Goal: Information Seeking & Learning: Learn about a topic

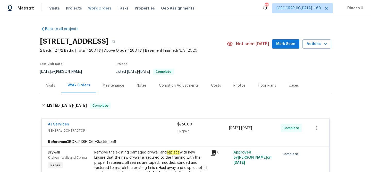
click at [94, 8] on span "Work Orders" at bounding box center [99, 8] width 23 height 5
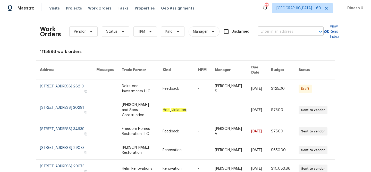
click at [267, 31] on input "text" at bounding box center [282, 32] width 51 height 8
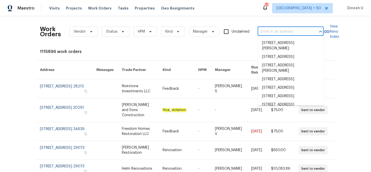
paste input "1910 Roscoe Dr Clarksville, TN 37042"
type input "1910 Roscoe Dr Clarksville, TN 37042"
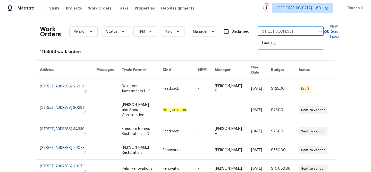
scroll to position [0, 13]
click at [270, 47] on li "1910 Roscoe Dr, Clarksville, TN 37042" at bounding box center [291, 43] width 66 height 8
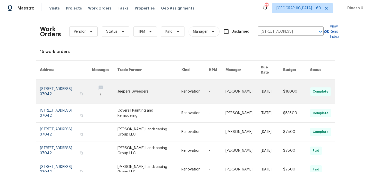
click at [71, 82] on link at bounding box center [66, 92] width 52 height 24
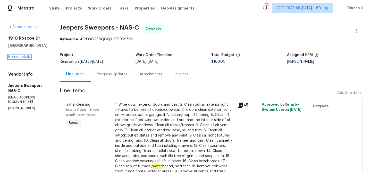
click at [23, 56] on link "Home details" at bounding box center [19, 57] width 22 height 4
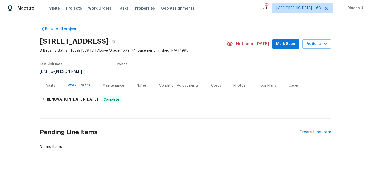
scroll to position [12, 0]
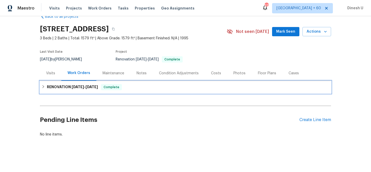
click at [91, 87] on span "8/28/25" at bounding box center [91, 87] width 12 height 4
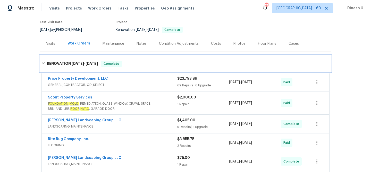
scroll to position [57, 0]
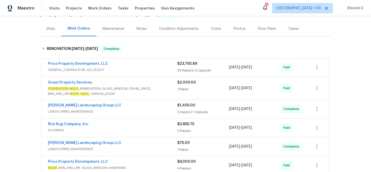
click at [189, 70] on div "69 Repairs | 6 Upgrade" at bounding box center [203, 70] width 52 height 5
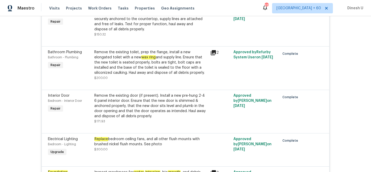
scroll to position [430, 0]
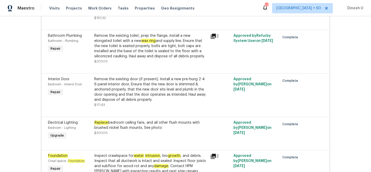
click at [169, 40] on div "Remove the existing toilet, prep the flange, install a new elongated toilet wit…" at bounding box center [150, 46] width 113 height 26
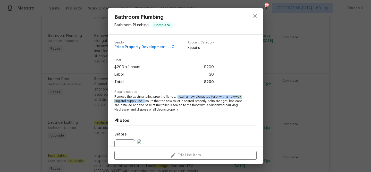
drag, startPoint x: 178, startPoint y: 97, endPoint x: 144, endPoint y: 99, distance: 33.5
click at [144, 100] on span "Remove the existing toilet, prep the flange, install a new elongated toilet wit…" at bounding box center [178, 103] width 128 height 17
copy span "nstall a new elongated toilet with a new wax ring and supply line."
click at [85, 46] on div "Bathroom Plumbing Bathroom - Plumbing Complete Vendor Price Property Developmen…" at bounding box center [185, 86] width 371 height 172
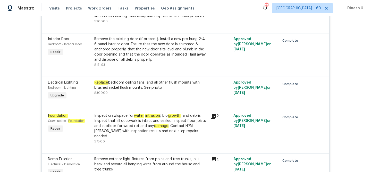
scroll to position [471, 0]
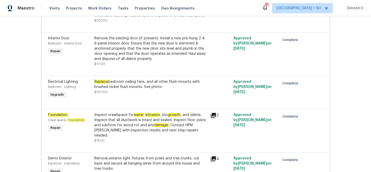
click at [166, 39] on div "Remove the existing door (if present). Install a new pre-hung 2-4 6 panel inter…" at bounding box center [150, 49] width 113 height 26
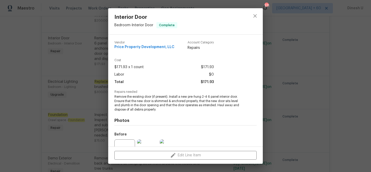
click at [170, 97] on span "Remove the existing door (if present). Install a new pre-hung 2-4 6 panel inter…" at bounding box center [178, 103] width 128 height 17
drag, startPoint x: 169, startPoint y: 97, endPoint x: 242, endPoint y: 97, distance: 72.3
click at [242, 97] on span "Remove the existing door (if present). Install a new pre-hung 2-4 6 panel inter…" at bounding box center [178, 103] width 128 height 17
copy span "Install a new pre-hung 2-4 6 panel interior door."
click at [100, 75] on div "Interior Door Bedroom - Interior Door Complete Vendor Price Property Developmen…" at bounding box center [185, 86] width 371 height 172
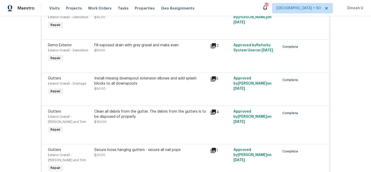
scroll to position [682, 0]
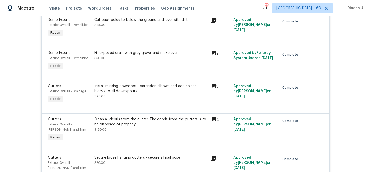
click at [212, 51] on icon at bounding box center [213, 53] width 5 height 5
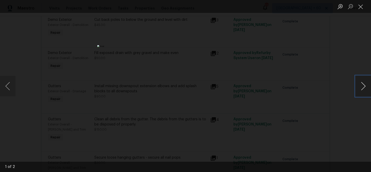
click at [367, 88] on button "Next image" at bounding box center [362, 86] width 15 height 21
click at [359, 7] on button "Close lightbox" at bounding box center [360, 6] width 10 height 9
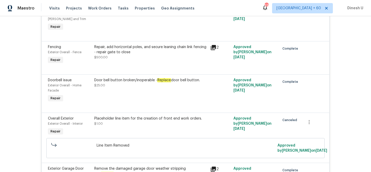
scroll to position [834, 0]
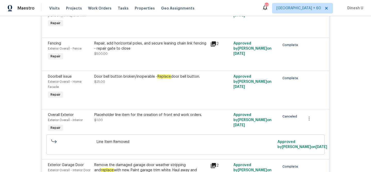
click at [105, 41] on div "Repair, add horizontal poles, and secure leaning chain link fencing - repair ga…" at bounding box center [150, 46] width 113 height 10
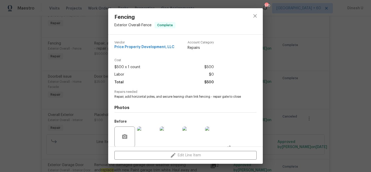
drag, startPoint x: 115, startPoint y: 97, endPoint x: 244, endPoint y: 99, distance: 129.0
click at [244, 99] on div "Vendor Price Property Development, LLC Account Category Repairs Cost $500 x 1 c…" at bounding box center [185, 110] width 142 height 147
click at [230, 97] on span "Repair, add horizontal poles, and secure leaning chain link fencing - repair ga…" at bounding box center [178, 97] width 128 height 4
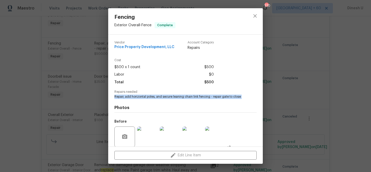
click at [230, 97] on span "Repair, add horizontal poles, and secure leaning chain link fencing - repair ga…" at bounding box center [178, 97] width 128 height 4
copy span "Repair, add horizontal poles, and secure leaning chain link fencing - repair ga…"
click at [91, 77] on div "Fencing Exterior Overall - Fence Complete Vendor Price Property Development, LL…" at bounding box center [185, 86] width 371 height 172
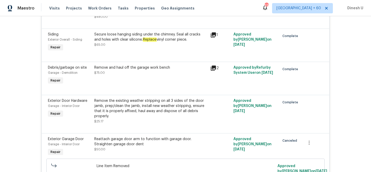
scroll to position [1159, 0]
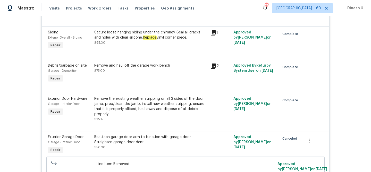
click at [178, 39] on div "Secure loose hanging siding under the chimney. Seal all cracks and holes with c…" at bounding box center [150, 35] width 113 height 10
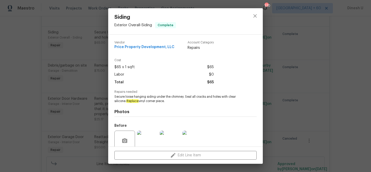
drag, startPoint x: 185, startPoint y: 97, endPoint x: 192, endPoint y: 101, distance: 8.2
click at [195, 101] on span "Secure loose hanging siding under the chimney. Seal all cracks and holes with c…" at bounding box center [178, 99] width 128 height 9
drag, startPoint x: 162, startPoint y: 102, endPoint x: 168, endPoint y: 102, distance: 5.9
click at [168, 102] on span "Secure loose hanging siding under the chimney. Seal all cracks and holes with c…" at bounding box center [178, 99] width 128 height 9
click at [182, 96] on span "Secure loose hanging siding under the chimney. Seal all cracks and holes with c…" at bounding box center [178, 99] width 128 height 9
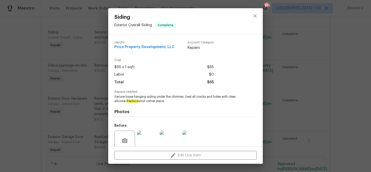
drag, startPoint x: 185, startPoint y: 97, endPoint x: 194, endPoint y: 101, distance: 9.8
click at [194, 101] on span "Secure loose hanging siding under the chimney. Seal all cracks and holes with c…" at bounding box center [178, 99] width 128 height 9
copy span "Seal all cracks and holes with clear silicone. Replace vinyl corner piece."
click at [96, 80] on div "Siding Exterior Overall - Siding Complete Vendor Price Property Development, LL…" at bounding box center [185, 86] width 371 height 172
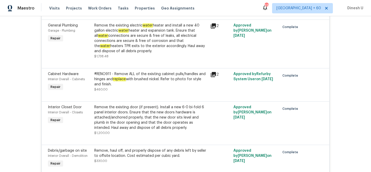
scroll to position [1437, 0]
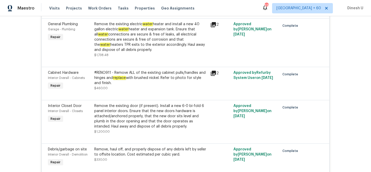
click at [172, 29] on div "Remove the existing electric water heater and install a new 40 gallon electric …" at bounding box center [150, 37] width 113 height 31
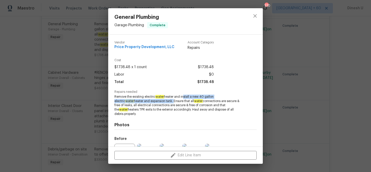
drag, startPoint x: 182, startPoint y: 97, endPoint x: 154, endPoint y: 102, distance: 29.0
click at [153, 102] on span "Remove the existing electric water heater and install a new 40 gallon electric …" at bounding box center [178, 106] width 128 height 22
copy span "nstall a new 40 gallon electric water heater and expansion tank."
click at [94, 73] on div "General Plumbing Garage - Plumbing Complete Vendor Price Property Development, …" at bounding box center [185, 86] width 371 height 172
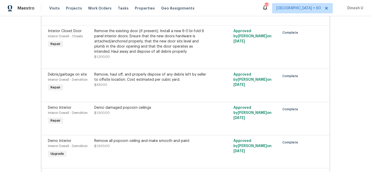
scroll to position [1512, 0]
click at [143, 45] on div "Remove the existing door (if present). Install a new 6-0 bi-fold 6 panel interi…" at bounding box center [150, 41] width 113 height 26
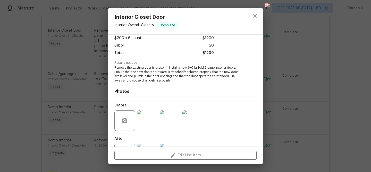
scroll to position [52, 0]
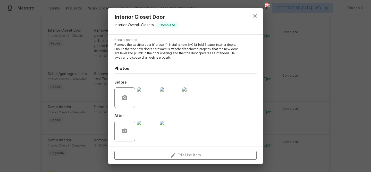
click at [92, 76] on div "Interior Closet Door Interior Overall - Closets Complete Vendor Price Property …" at bounding box center [185, 86] width 371 height 172
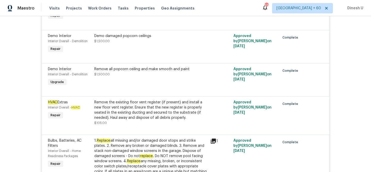
scroll to position [1574, 0]
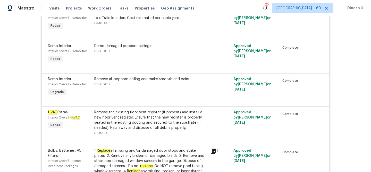
click at [125, 46] on div "Demo Interior Interior Overall - Demolition Repair Demo damaged popcorn ceiling…" at bounding box center [185, 56] width 287 height 33
click at [124, 49] on div "Demo damaged popcorn ceilings" at bounding box center [150, 45] width 113 height 5
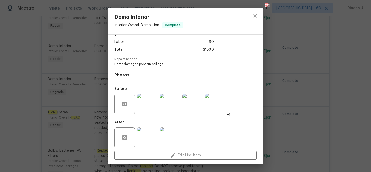
scroll to position [39, 0]
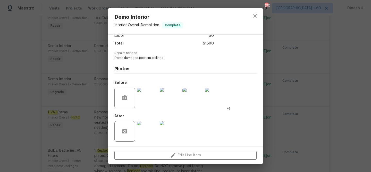
click at [93, 65] on div "Demo Interior Interior Overall - Demolition Complete Vendor Price Property Deve…" at bounding box center [185, 86] width 371 height 172
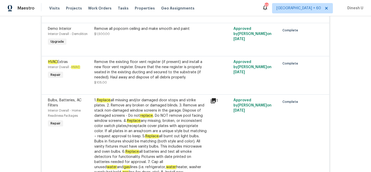
scroll to position [1621, 0]
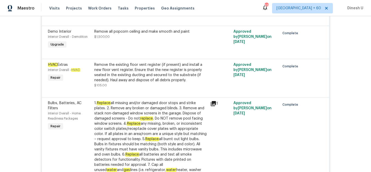
click at [155, 34] on div "Remove all popcorn ceiling and make smooth and paint" at bounding box center [150, 31] width 113 height 5
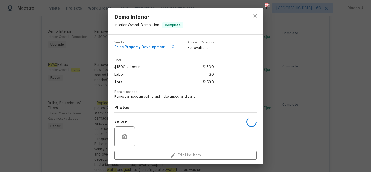
scroll to position [39, 0]
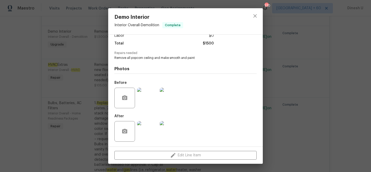
click at [92, 67] on div "Demo Interior Interior Overall - Demolition Complete Vendor Price Property Deve…" at bounding box center [185, 86] width 371 height 172
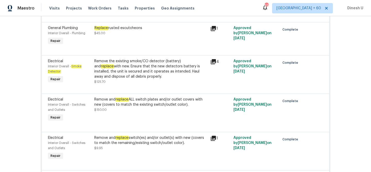
scroll to position [2115, 0]
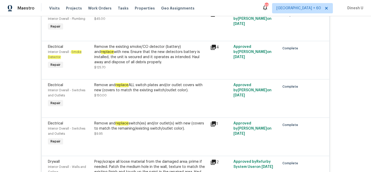
click at [135, 44] on div "Remove the existing smoke/CO detector (battery) and replace with new. Ensure th…" at bounding box center [150, 54] width 113 height 21
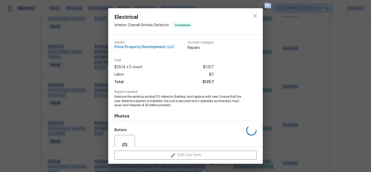
click at [135, 43] on span "Vendor" at bounding box center [144, 42] width 60 height 3
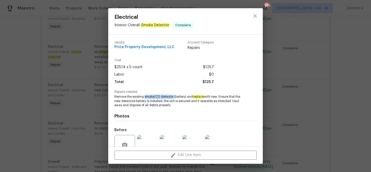
drag, startPoint x: 145, startPoint y: 97, endPoint x: 174, endPoint y: 97, distance: 29.1
click at [174, 97] on span "Remove the existing smoke/CO detector (battery) and replace with new. Ensure th…" at bounding box center [178, 101] width 128 height 13
copy span "smoke/CO detector"
click at [94, 55] on div "Electrical Interior Overall - Smoke Detector Complete Vendor Price Property Dev…" at bounding box center [185, 86] width 371 height 172
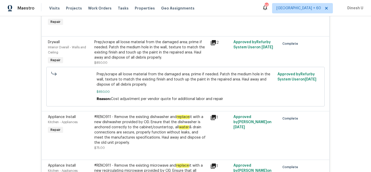
scroll to position [2235, 0]
click at [212, 40] on icon at bounding box center [213, 42] width 5 height 5
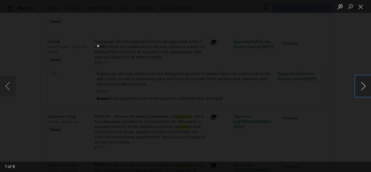
click at [361, 84] on button "Next image" at bounding box center [362, 86] width 15 height 21
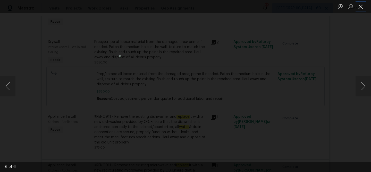
click at [363, 6] on button "Close lightbox" at bounding box center [360, 6] width 10 height 9
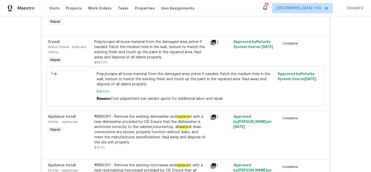
click at [117, 45] on div "Prep/scrape all loose material from the damaged area; prime if needed. Patch th…" at bounding box center [150, 49] width 113 height 21
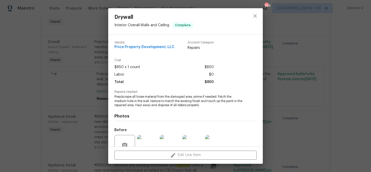
click at [100, 77] on div "Drywall Interior Overall - Walls and Ceiling Complete Vendor Price Property Dev…" at bounding box center [185, 86] width 371 height 172
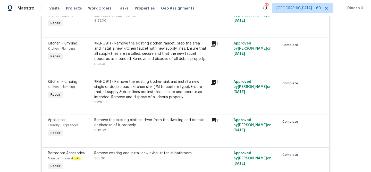
scroll to position [2685, 0]
click at [103, 45] on div "#RENO911 - Remove the existing kitchen faucet, prep the area and install a new …" at bounding box center [150, 50] width 113 height 21
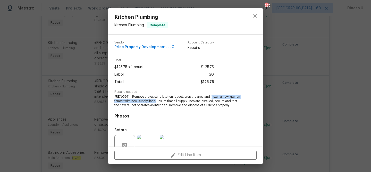
drag, startPoint x: 211, startPoint y: 97, endPoint x: 156, endPoint y: 100, distance: 55.2
click at [156, 100] on span "#RENO911 - Remove the existing kitchen faucet, prep the area and install a new …" at bounding box center [178, 101] width 128 height 13
copy span "nstall a new kitchen faucet with new supply lines."
click at [95, 77] on div "Kitchen Plumbing Kitchen - Plumbing Complete Vendor Price Property Development,…" at bounding box center [185, 86] width 371 height 172
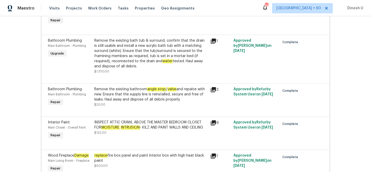
scroll to position [2864, 0]
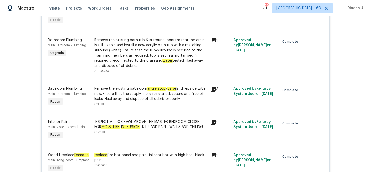
click at [144, 55] on div "Remove the existing bath tub & surround, confirm that the drain is still usable…" at bounding box center [150, 53] width 113 height 31
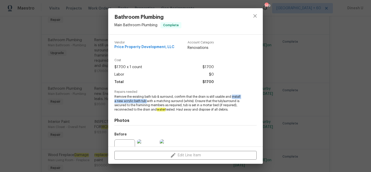
drag, startPoint x: 233, startPoint y: 97, endPoint x: 147, endPoint y: 100, distance: 85.8
click at [147, 100] on span "Remove the existing bath tub & surround, confirm that the drain is still usable…" at bounding box center [178, 103] width 128 height 17
copy span "install a new acrylic bath tub"
click at [92, 79] on div "Bathroom Plumbing Main Bathroom - Plumbing Complete Vendor Price Property Devel…" at bounding box center [185, 86] width 371 height 172
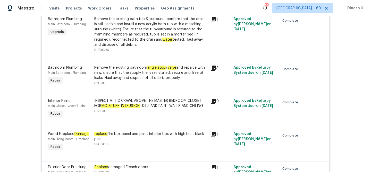
scroll to position [2892, 0]
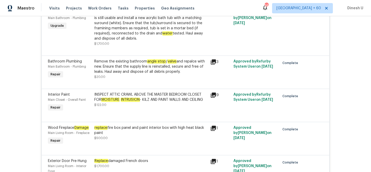
click at [143, 59] on div "Remove the existing bathroom angle stop / valve and repalce with new. Ensure th…" at bounding box center [150, 66] width 113 height 15
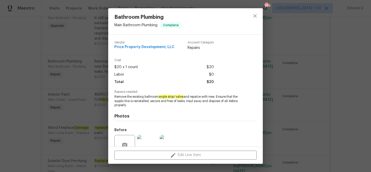
click at [160, 97] on em "angle stop" at bounding box center [166, 97] width 16 height 4
drag, startPoint x: 159, startPoint y: 97, endPoint x: 184, endPoint y: 98, distance: 25.0
click at [184, 98] on span "Remove the existing bathroom angle stop / valve and repalce with new. Ensure th…" at bounding box center [178, 101] width 128 height 13
copy span "angle stop / valve"
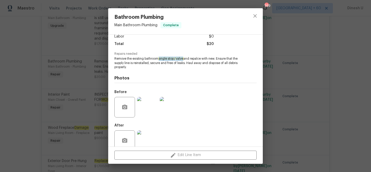
scroll to position [46, 0]
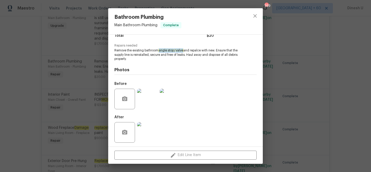
click at [149, 103] on img at bounding box center [147, 99] width 21 height 21
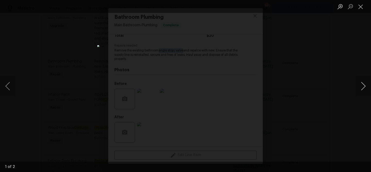
click at [363, 87] on button "Next image" at bounding box center [362, 86] width 15 height 21
click at [357, 7] on button "Close lightbox" at bounding box center [360, 6] width 10 height 9
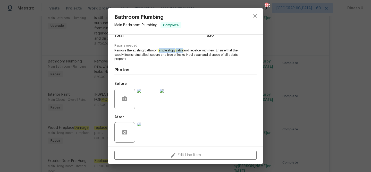
click at [293, 83] on div "Bathroom Plumbing Main Bathroom - Plumbing Complete Vendor Price Property Devel…" at bounding box center [185, 86] width 371 height 172
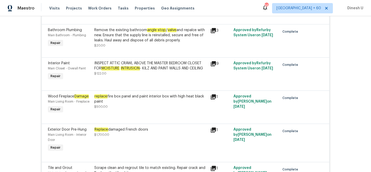
scroll to position [2927, 0]
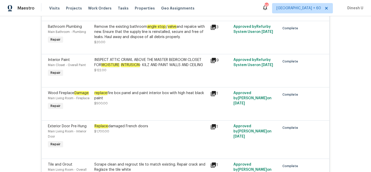
click at [214, 57] on icon at bounding box center [213, 60] width 6 height 6
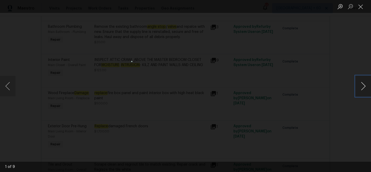
click at [364, 85] on button "Next image" at bounding box center [362, 86] width 15 height 21
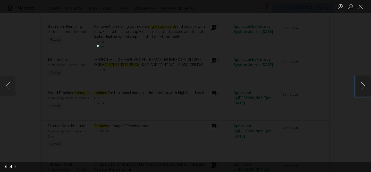
click at [364, 85] on button "Next image" at bounding box center [362, 86] width 15 height 21
click at [361, 7] on button "Close lightbox" at bounding box center [360, 6] width 10 height 9
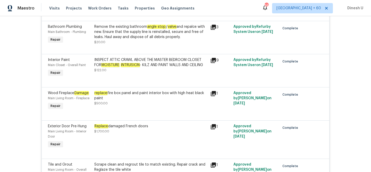
click at [128, 63] on em "INTRUSION" at bounding box center [129, 65] width 19 height 4
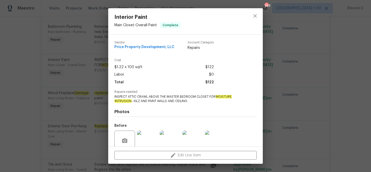
scroll to position [43, 0]
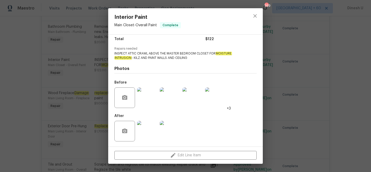
click at [150, 126] on img at bounding box center [147, 131] width 21 height 21
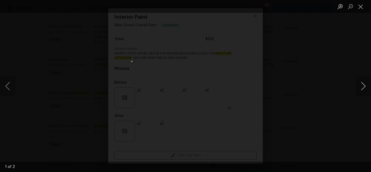
click at [362, 83] on button "Next image" at bounding box center [362, 86] width 15 height 21
click at [359, 6] on button "Close lightbox" at bounding box center [360, 6] width 10 height 9
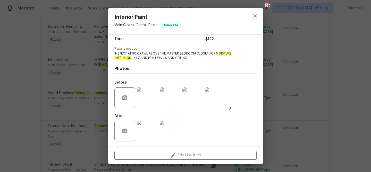
click at [81, 48] on div "Interior Paint Main Closet - Overall Paint Complete Vendor Price Property Devel…" at bounding box center [185, 86] width 371 height 172
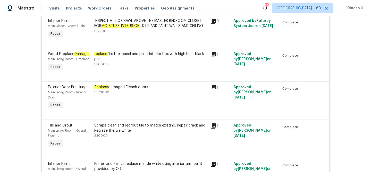
scroll to position [2967, 0]
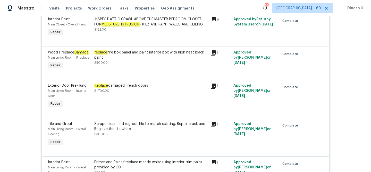
click at [212, 50] on icon at bounding box center [213, 52] width 5 height 5
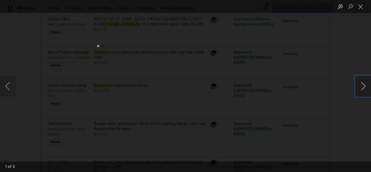
click at [366, 84] on button "Next image" at bounding box center [362, 86] width 15 height 21
click at [362, 9] on button "Close lightbox" at bounding box center [360, 6] width 10 height 9
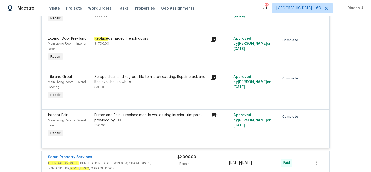
scroll to position [3015, 0]
click at [122, 36] on div "Replace damaged French doors" at bounding box center [150, 38] width 113 height 5
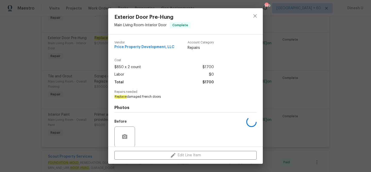
click at [122, 32] on div "Exterior Door Pre-Hung Main Living Room - Interior Door Complete" at bounding box center [152, 21] width 89 height 26
click at [125, 96] on em "Replace" at bounding box center [120, 97] width 12 height 4
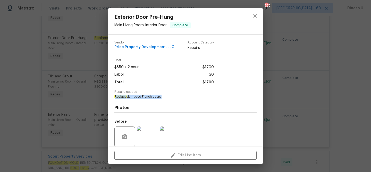
click at [125, 96] on em "Replace" at bounding box center [120, 97] width 12 height 4
copy span "Replace damaged French doors"
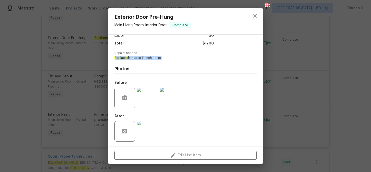
click at [88, 80] on div "Exterior Door Pre-Hung Main Living Room - Interior Door Complete Vendor Price P…" at bounding box center [185, 86] width 371 height 172
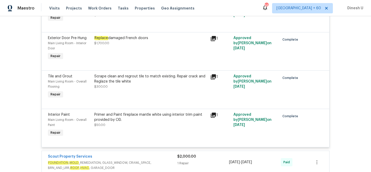
click at [127, 36] on div "Replace damaged French doors $1,700.00" at bounding box center [150, 41] width 113 height 10
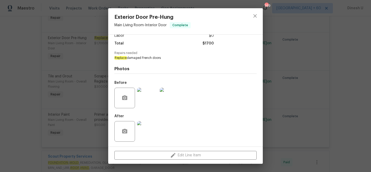
click at [90, 70] on div "Exterior Door Pre-Hung Main Living Room - Interior Door Complete Vendor Price P…" at bounding box center [185, 86] width 371 height 172
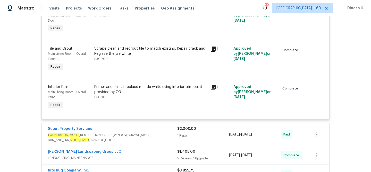
scroll to position [3046, 0]
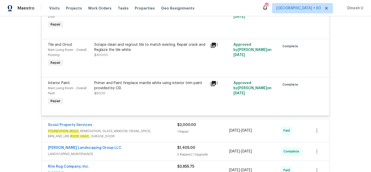
click at [215, 43] on icon at bounding box center [213, 45] width 5 height 5
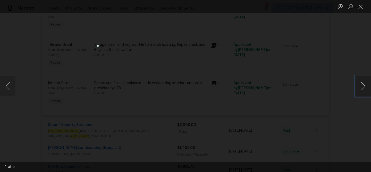
click at [362, 86] on button "Next image" at bounding box center [362, 86] width 15 height 21
click at [359, 13] on li "Lightbox" at bounding box center [360, 6] width 10 height 13
click at [361, 6] on button "Close lightbox" at bounding box center [360, 6] width 10 height 9
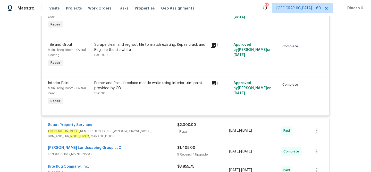
click at [173, 42] on div "Scrape clean and regrout tile to match existing. Repair crack and Reglaze the t…" at bounding box center [150, 47] width 113 height 10
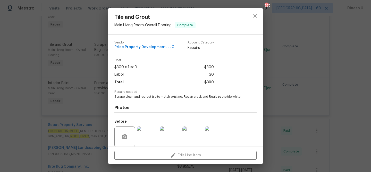
click at [76, 100] on div "Tile and Grout Main Living Room - Overall Flooring Complete Vendor Price Proper…" at bounding box center [185, 86] width 371 height 172
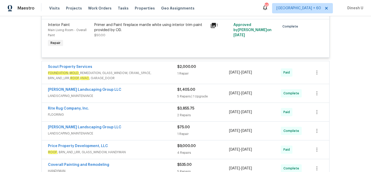
scroll to position [3108, 0]
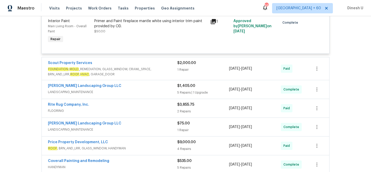
click at [179, 67] on div "1 Repair" at bounding box center [203, 69] width 52 height 5
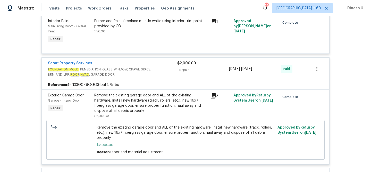
click at [179, 94] on div "Remove the existing garage door and ALL of the existing hardware. Install new h…" at bounding box center [150, 103] width 113 height 21
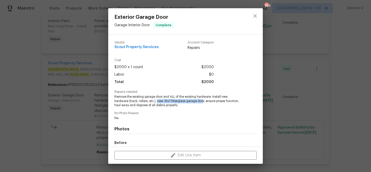
drag, startPoint x: 144, startPoint y: 102, endPoint x: 189, endPoint y: 102, distance: 45.3
click at [189, 102] on span "Remove the existing garage door and ALL of the existing hardware. Install new h…" at bounding box center [178, 101] width 128 height 13
click at [109, 92] on div "Vendor Scout Property Services Account Category Repairs Cost $2000 x 1 count $2…" at bounding box center [185, 91] width 154 height 112
click at [95, 84] on div "Exterior Garage Door Garage - Interior Door Complete Vendor Scout Property Serv…" at bounding box center [185, 86] width 371 height 172
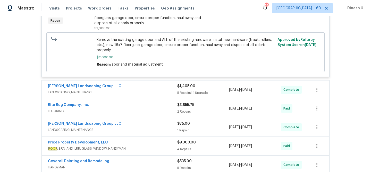
scroll to position [3201, 0]
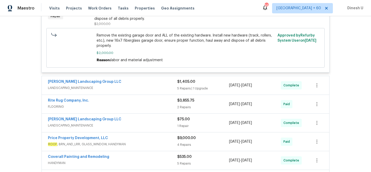
click at [188, 82] on div "$1,405.00 5 Repairs | 1 Upgrade" at bounding box center [203, 85] width 52 height 12
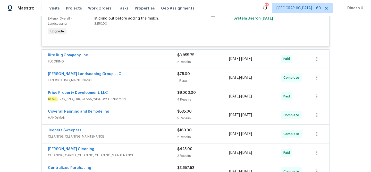
scroll to position [3528, 0]
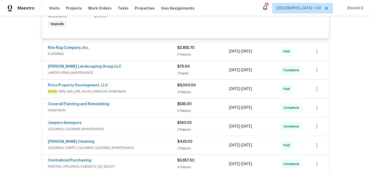
click at [180, 52] on div "2 Repairs" at bounding box center [203, 54] width 52 height 5
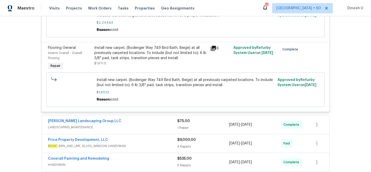
scroll to position [3629, 0]
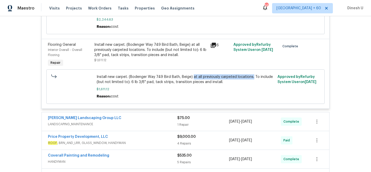
drag, startPoint x: 191, startPoint y: 75, endPoint x: 250, endPoint y: 76, distance: 59.5
click at [250, 76] on span "Install new carpet. (Bodenger Way 749 Bird Bath, Beige) at all previously carpe…" at bounding box center [186, 79] width 178 height 10
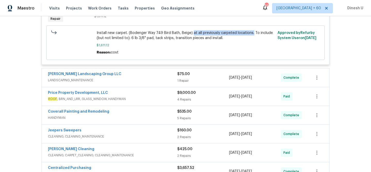
scroll to position [3685, 0]
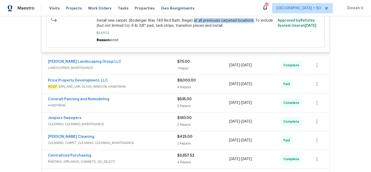
click at [182, 66] on div "1 Repair" at bounding box center [203, 68] width 52 height 5
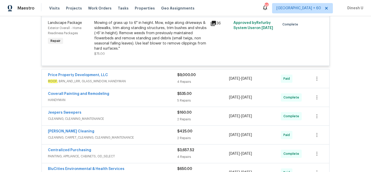
scroll to position [3763, 0]
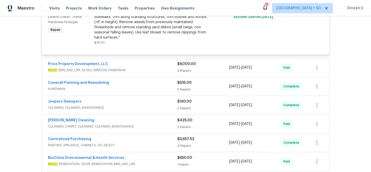
click at [180, 68] on div "4 Repairs" at bounding box center [203, 70] width 52 height 5
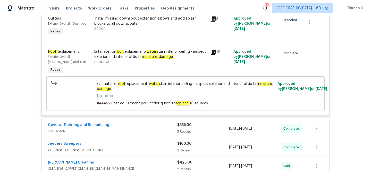
scroll to position [3913, 0]
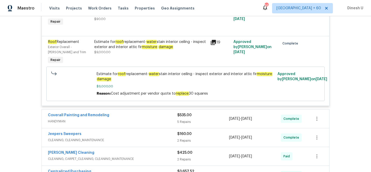
click at [215, 41] on icon at bounding box center [213, 42] width 5 height 5
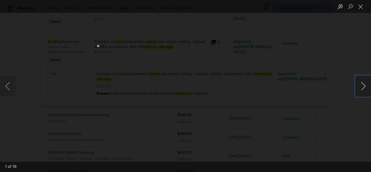
click at [361, 86] on button "Next image" at bounding box center [362, 86] width 15 height 21
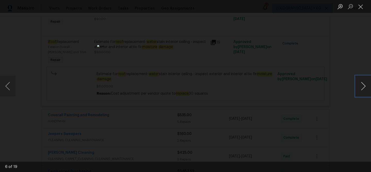
click at [361, 86] on button "Next image" at bounding box center [362, 86] width 15 height 21
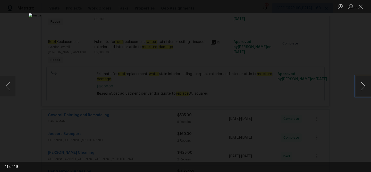
click at [361, 86] on button "Next image" at bounding box center [362, 86] width 15 height 21
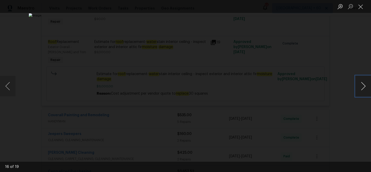
click at [361, 86] on button "Next image" at bounding box center [362, 86] width 15 height 21
click at [363, 9] on button "Close lightbox" at bounding box center [360, 6] width 10 height 9
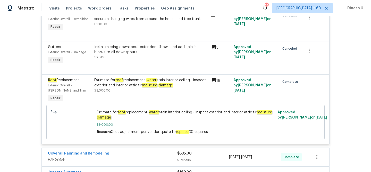
scroll to position [3878, 0]
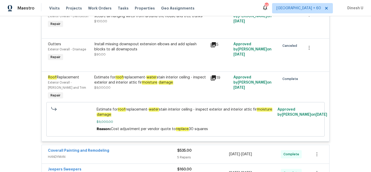
click at [214, 77] on icon at bounding box center [213, 78] width 6 height 6
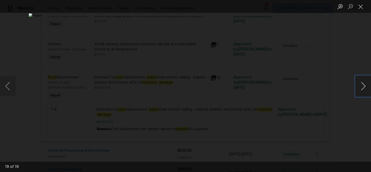
click at [365, 86] on button "Next image" at bounding box center [362, 86] width 15 height 21
click at [361, 5] on button "Close lightbox" at bounding box center [360, 6] width 10 height 9
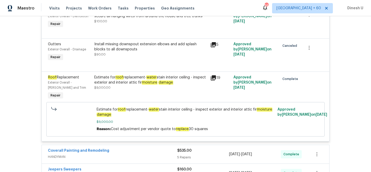
click at [118, 76] on em "roof" at bounding box center [119, 77] width 8 height 4
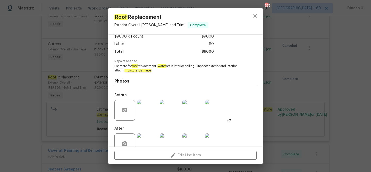
scroll to position [43, 0]
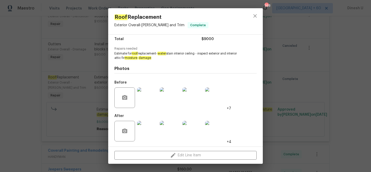
click at [145, 96] on img at bounding box center [147, 98] width 21 height 21
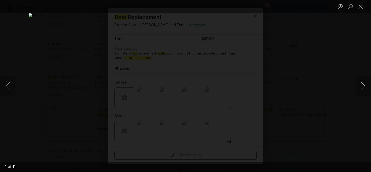
click at [364, 85] on button "Next image" at bounding box center [362, 86] width 15 height 21
click at [364, 84] on button "Next image" at bounding box center [362, 86] width 15 height 21
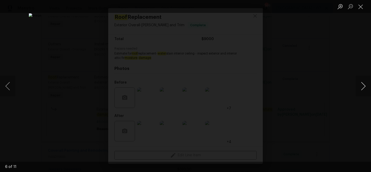
click at [364, 84] on button "Next image" at bounding box center [362, 86] width 15 height 21
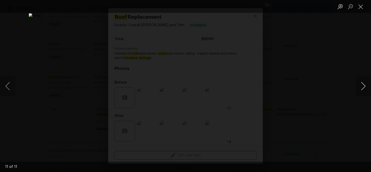
click at [364, 84] on button "Next image" at bounding box center [362, 86] width 15 height 21
click at [361, 8] on button "Close lightbox" at bounding box center [360, 6] width 10 height 9
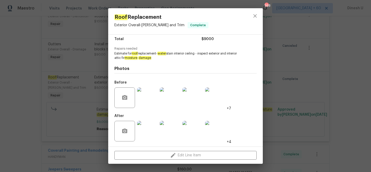
click at [146, 125] on img at bounding box center [147, 131] width 21 height 21
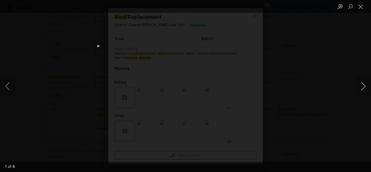
click at [362, 86] on button "Next image" at bounding box center [362, 86] width 15 height 21
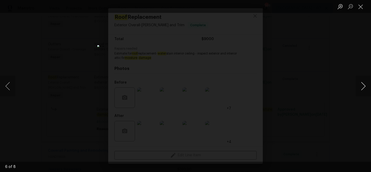
click at [362, 86] on button "Next image" at bounding box center [362, 86] width 15 height 21
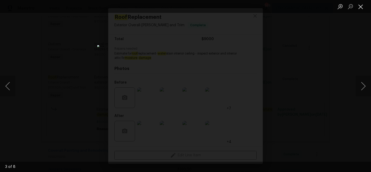
click at [360, 4] on button "Close lightbox" at bounding box center [360, 6] width 10 height 9
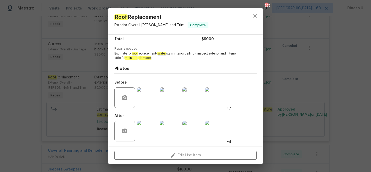
click at [148, 100] on img at bounding box center [147, 98] width 21 height 21
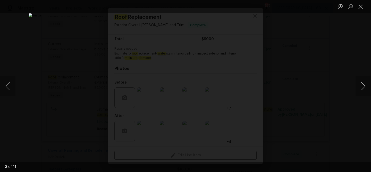
click at [360, 83] on button "Next image" at bounding box center [362, 86] width 15 height 21
click at [362, 82] on button "Next image" at bounding box center [362, 86] width 15 height 21
click at [357, 4] on button "Close lightbox" at bounding box center [360, 6] width 10 height 9
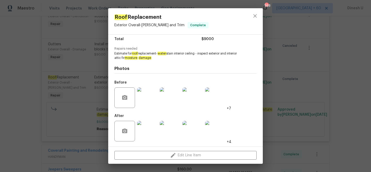
click at [84, 70] on div "Roof Replacement Exterior Overall - Eaves and Trim Complete Vendor Price Proper…" at bounding box center [185, 86] width 371 height 172
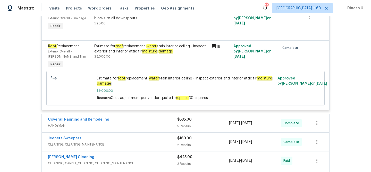
scroll to position [3909, 0]
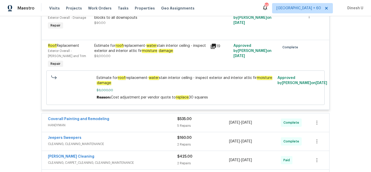
click at [214, 44] on icon at bounding box center [213, 46] width 5 height 5
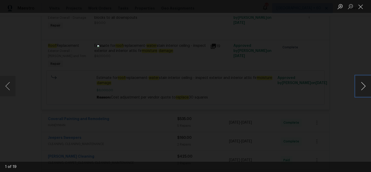
click at [364, 85] on button "Next image" at bounding box center [362, 86] width 15 height 21
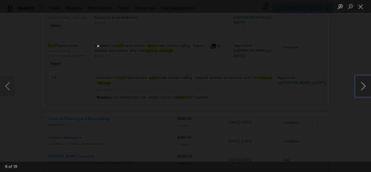
click at [364, 85] on button "Next image" at bounding box center [362, 86] width 15 height 21
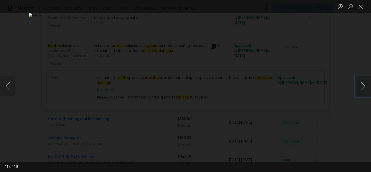
click at [364, 85] on button "Next image" at bounding box center [362, 86] width 15 height 21
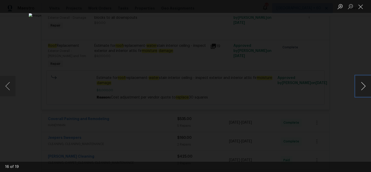
click at [364, 85] on button "Next image" at bounding box center [362, 86] width 15 height 21
click at [361, 2] on button "Close lightbox" at bounding box center [360, 6] width 10 height 9
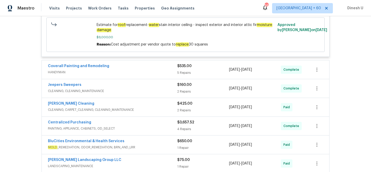
scroll to position [3975, 0]
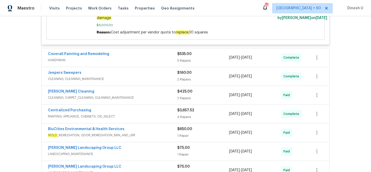
click at [181, 58] on div "5 Repairs" at bounding box center [203, 60] width 52 height 5
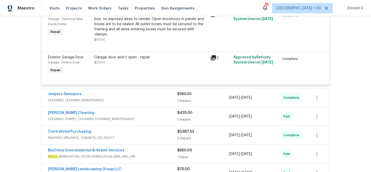
scroll to position [4162, 0]
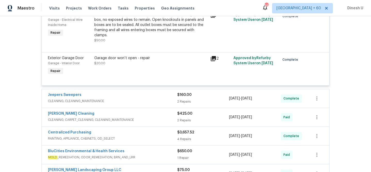
click at [215, 56] on icon at bounding box center [213, 58] width 5 height 5
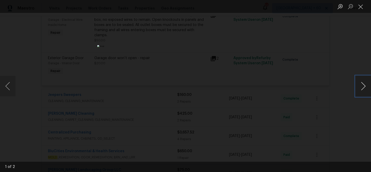
click at [364, 87] on button "Next image" at bounding box center [362, 86] width 15 height 21
click at [360, 4] on button "Close lightbox" at bounding box center [360, 6] width 10 height 9
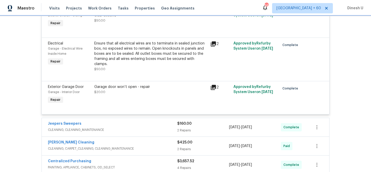
scroll to position [4094, 0]
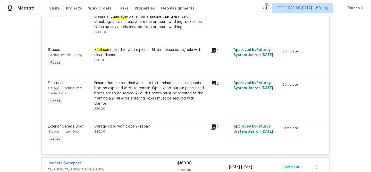
click at [211, 124] on icon at bounding box center [213, 127] width 6 height 6
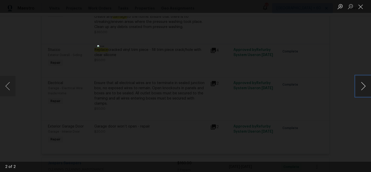
click at [361, 86] on button "Next image" at bounding box center [362, 86] width 15 height 21
click at [360, 4] on button "Close lightbox" at bounding box center [360, 6] width 10 height 9
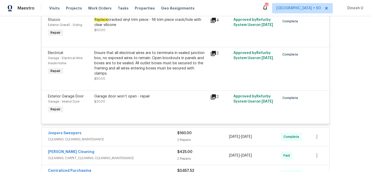
scroll to position [4124, 0]
click at [213, 94] on icon at bounding box center [213, 96] width 5 height 5
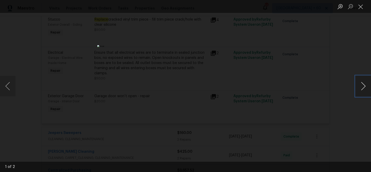
click at [361, 86] on button "Next image" at bounding box center [362, 86] width 15 height 21
click at [358, 6] on button "Close lightbox" at bounding box center [360, 6] width 10 height 9
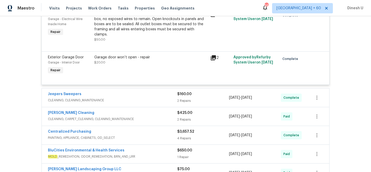
scroll to position [4164, 0]
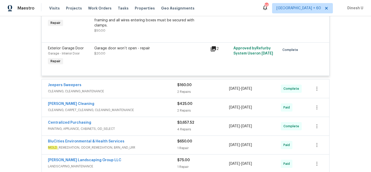
scroll to position [4173, 0]
click at [185, 89] on div "2 Repairs" at bounding box center [203, 91] width 52 height 5
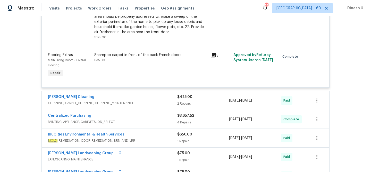
scroll to position [4352, 0]
click at [181, 101] on div "2 Repairs" at bounding box center [203, 103] width 52 height 5
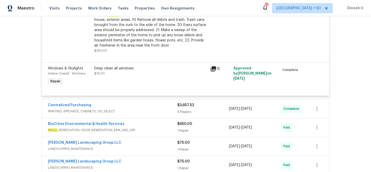
scroll to position [4537, 0]
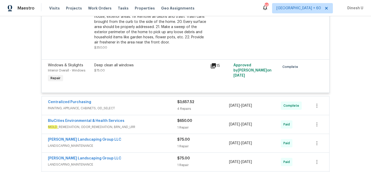
click at [181, 100] on div "$3,657.52 4 Repairs" at bounding box center [203, 106] width 52 height 12
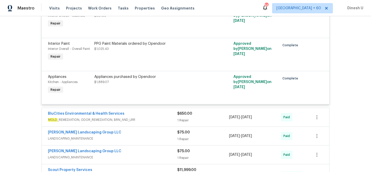
scroll to position [4712, 0]
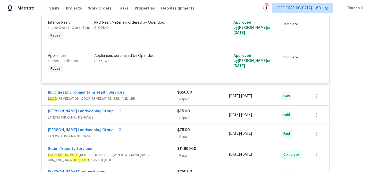
click at [185, 97] on div "1 Repair" at bounding box center [203, 99] width 52 height 5
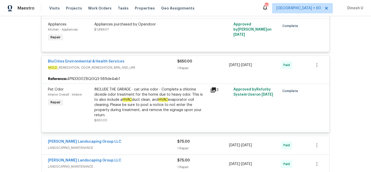
scroll to position [4752, 0]
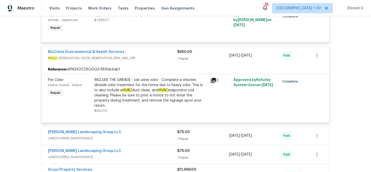
click at [161, 77] on div "INCLUDE THE GARAGE - cat urine odor - Complete a chlorine dioxide odor treatmen…" at bounding box center [150, 92] width 113 height 31
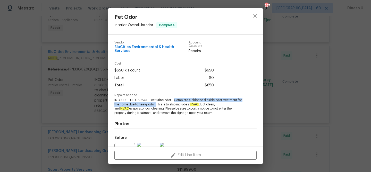
drag, startPoint x: 173, startPoint y: 96, endPoint x: 156, endPoint y: 101, distance: 17.2
click at [156, 101] on span "INCLUDE THE GARAGE - cat urine odor - Complete a chlorine dioxide odor treatmen…" at bounding box center [178, 106] width 128 height 17
click at [136, 46] on span "BluCities Environmental & Health Services" at bounding box center [151, 49] width 74 height 8
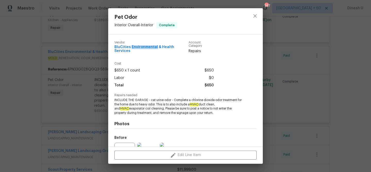
click at [136, 46] on span "BluCities Environmental & Health Services" at bounding box center [151, 49] width 74 height 8
click at [84, 64] on div "Pet Odor Interior Overall - Interior Complete Vendor BluCities Environmental & …" at bounding box center [185, 86] width 371 height 172
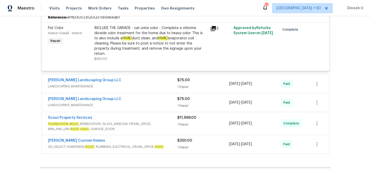
scroll to position [4813, 0]
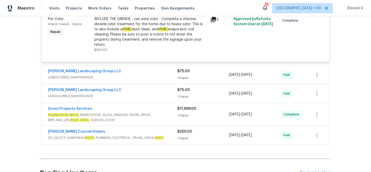
click at [181, 75] on div "1 Repair" at bounding box center [203, 77] width 52 height 5
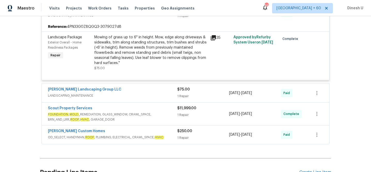
scroll to position [4881, 0]
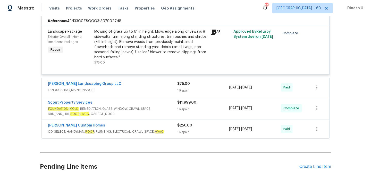
click at [183, 88] on div "1 Repair" at bounding box center [203, 90] width 52 height 5
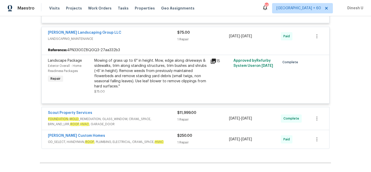
scroll to position [4976, 0]
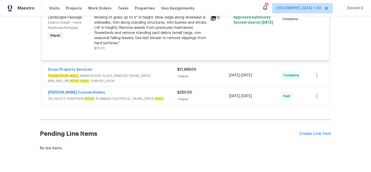
click at [181, 74] on div "1 Repair" at bounding box center [203, 76] width 52 height 5
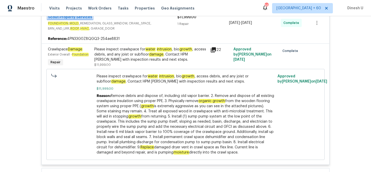
scroll to position [5033, 0]
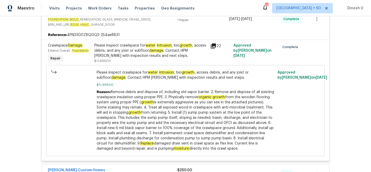
click at [219, 95] on em "organic growth" at bounding box center [211, 97] width 27 height 4
click at [214, 95] on em "organic growth" at bounding box center [211, 97] width 27 height 4
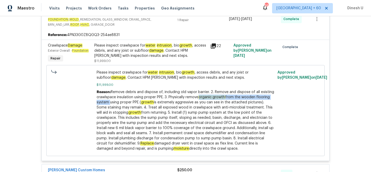
drag, startPoint x: 200, startPoint y: 84, endPoint x: 108, endPoint y: 87, distance: 92.2
click at [108, 90] on span "Remove debris and dispose of, including old vapor barrier. 2. Remove and dispos…" at bounding box center [185, 120] width 177 height 60
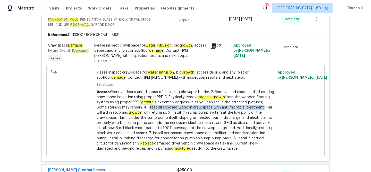
drag, startPoint x: 136, startPoint y: 94, endPoint x: 250, endPoint y: 93, distance: 113.5
click at [250, 93] on span "Remove debris and dispose of, including old vapor barrier. 2. Remove and dispos…" at bounding box center [185, 120] width 177 height 60
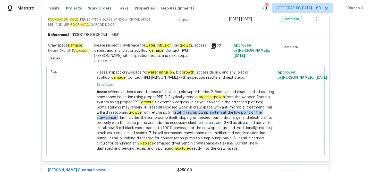
drag, startPoint x: 160, startPoint y: 99, endPoint x: 270, endPoint y: 100, distance: 109.6
click at [270, 99] on div "Reason: Remove debris and dispose of, including old vapor barrier. 2. Remove an…" at bounding box center [186, 121] width 178 height 62
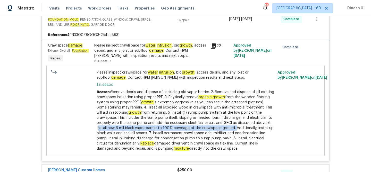
drag, startPoint x: 247, startPoint y: 108, endPoint x: 205, endPoint y: 114, distance: 42.6
click at [205, 114] on span "Remove debris and dispose of, including old vapor barrier. 2. Remove and dispos…" at bounding box center [185, 120] width 177 height 60
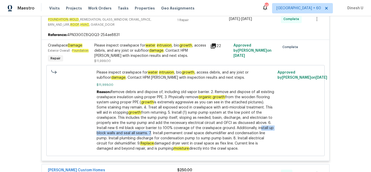
drag, startPoint x: 229, startPoint y: 115, endPoint x: 121, endPoint y: 120, distance: 107.4
click at [121, 120] on span "Remove debris and dispose of, including old vapor barrier. 2. Remove and dispos…" at bounding box center [185, 120] width 177 height 60
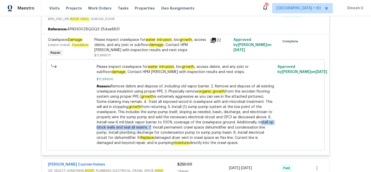
scroll to position [5043, 0]
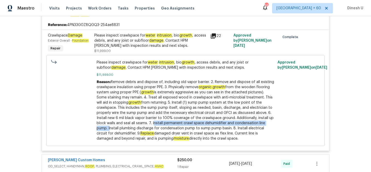
drag, startPoint x: 125, startPoint y: 109, endPoint x: 249, endPoint y: 109, distance: 124.1
click at [249, 109] on span "Remove debris and dispose of, including old vapor barrier. 2. Remove and dispos…" at bounding box center [185, 110] width 177 height 60
click at [205, 117] on div "Reason: Remove debris and dispose of, including old vapor barrier. 2. Remove an…" at bounding box center [186, 111] width 178 height 62
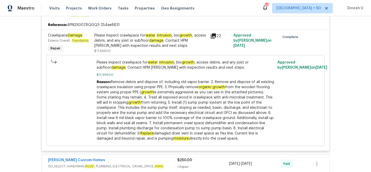
drag, startPoint x: 125, startPoint y: 109, endPoint x: 190, endPoint y: 117, distance: 64.8
click at [190, 117] on div "Reason: Remove debris and dispose of, including old vapor barrier. 2. Remove an…" at bounding box center [186, 111] width 178 height 62
drag, startPoint x: 125, startPoint y: 109, endPoint x: 228, endPoint y: 125, distance: 104.4
click at [229, 125] on div "Reason: Remove debris and dispose of, including old vapor barrier. 2. Remove an…" at bounding box center [186, 111] width 178 height 62
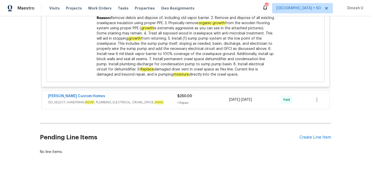
scroll to position [5111, 0]
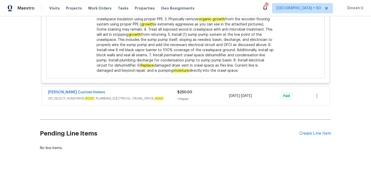
click at [185, 91] on span "$250.00" at bounding box center [184, 93] width 15 height 4
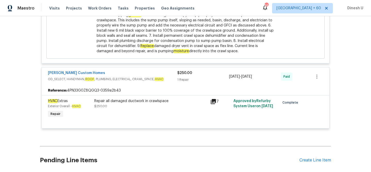
scroll to position [5131, 0]
click at [103, 98] on div "Repair all damaged ductwork in crawlspace" at bounding box center [150, 100] width 113 height 5
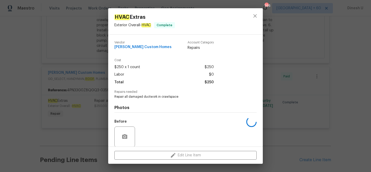
click at [103, 87] on div "HVAC Extras Exterior Overall - HVAC Complete Vendor Rappa Custom Homes Account …" at bounding box center [185, 86] width 371 height 172
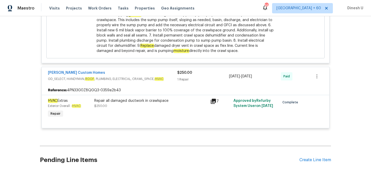
click at [121, 98] on div "Repair all damaged ductwork in crawlspace" at bounding box center [150, 100] width 113 height 5
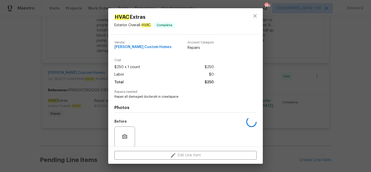
click at [121, 88] on div "Cost $250 x 1 count $250 Labor $0 Total $250" at bounding box center [185, 75] width 142 height 32
click at [127, 98] on span "Repair all damaged ductwork in crawlspace" at bounding box center [178, 97] width 128 height 4
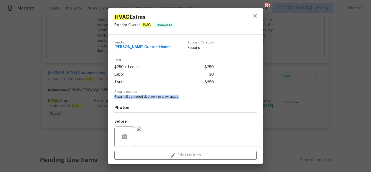
click at [90, 41] on div "HVAC Extras Exterior Overall - HVAC Complete Vendor Rappa Custom Homes Account …" at bounding box center [185, 86] width 371 height 172
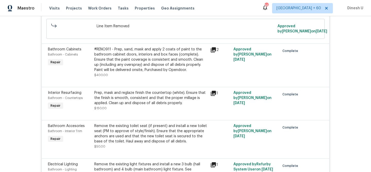
scroll to position [0, 0]
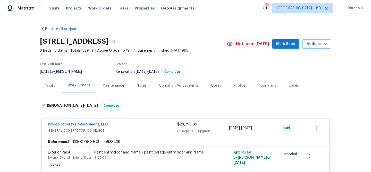
click at [51, 85] on div "Visits" at bounding box center [50, 85] width 9 height 5
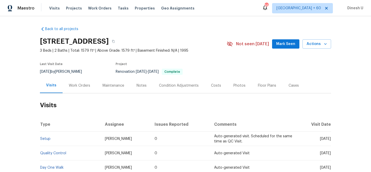
scroll to position [52, 0]
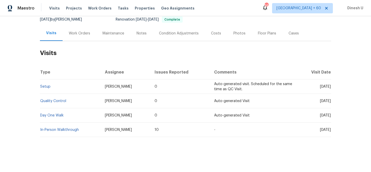
click at [44, 89] on td "Setup" at bounding box center [70, 87] width 61 height 14
click at [80, 84] on td "Setup" at bounding box center [70, 87] width 61 height 14
click at [45, 86] on link "Setup" at bounding box center [45, 87] width 10 height 4
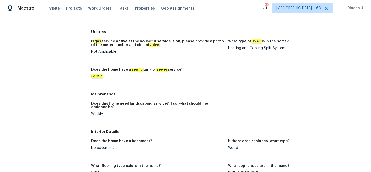
scroll to position [105, 0]
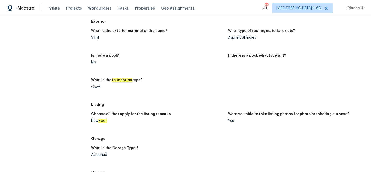
click at [142, 84] on div "What is the foundation type?" at bounding box center [157, 82] width 133 height 7
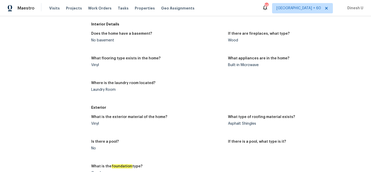
scroll to position [0, 0]
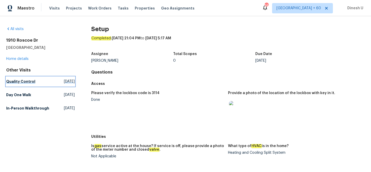
click at [64, 83] on span "Fri, Aug 29 2025" at bounding box center [69, 81] width 11 height 5
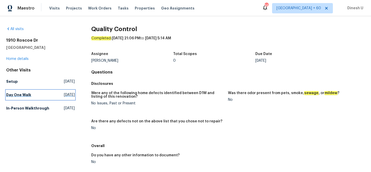
click at [64, 96] on span "Thu, Jul 03 2025" at bounding box center [69, 94] width 11 height 5
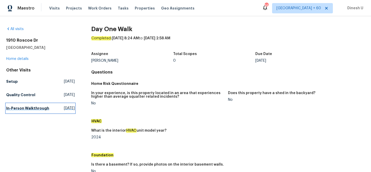
click at [64, 111] on span "Thu, Apr 10 2025" at bounding box center [69, 108] width 11 height 5
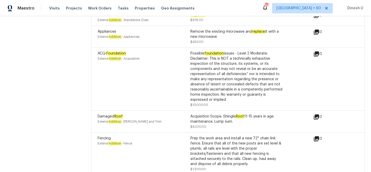
scroll to position [1444, 0]
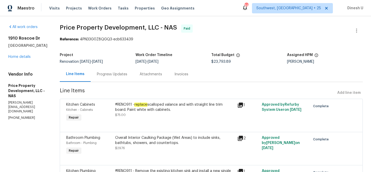
click at [127, 72] on div "Progress Updates" at bounding box center [112, 74] width 30 height 5
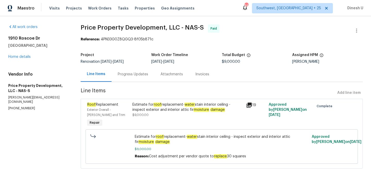
click at [132, 72] on div "Progress Updates" at bounding box center [133, 74] width 30 height 5
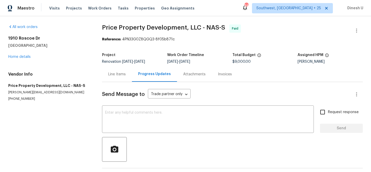
click at [221, 72] on div "Invoices" at bounding box center [225, 74] width 14 height 5
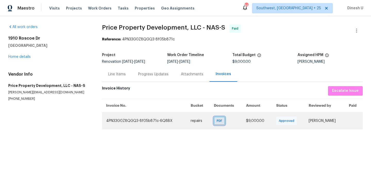
click at [216, 121] on span "PDF" at bounding box center [219, 120] width 7 height 5
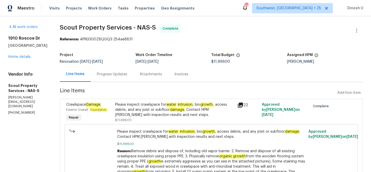
click at [97, 75] on div "Progress Updates" at bounding box center [112, 74] width 30 height 5
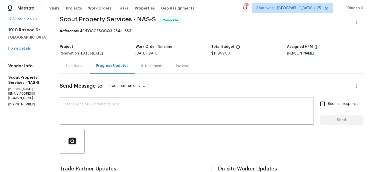
scroll to position [1, 0]
